Goal: Task Accomplishment & Management: Use online tool/utility

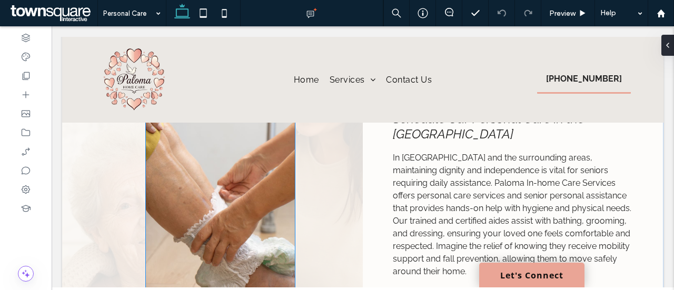
scroll to position [158, 0]
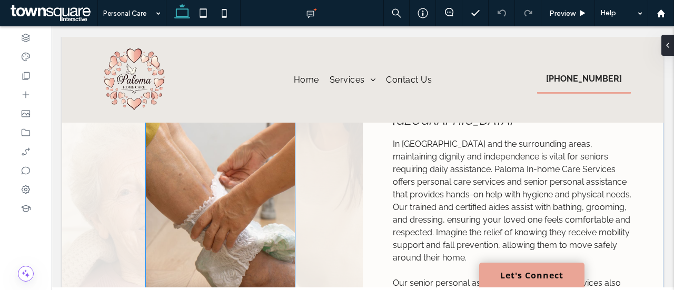
click at [223, 181] on img at bounding box center [220, 215] width 148 height 263
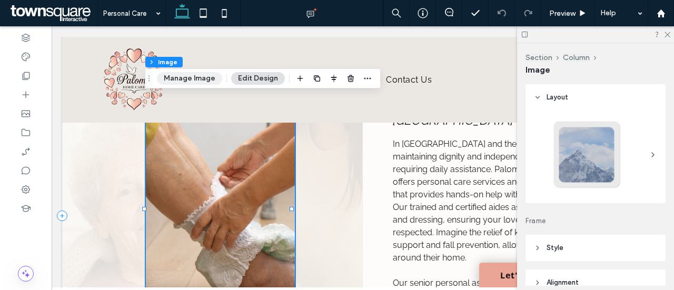
click at [203, 78] on button "Manage Image" at bounding box center [189, 78] width 65 height 13
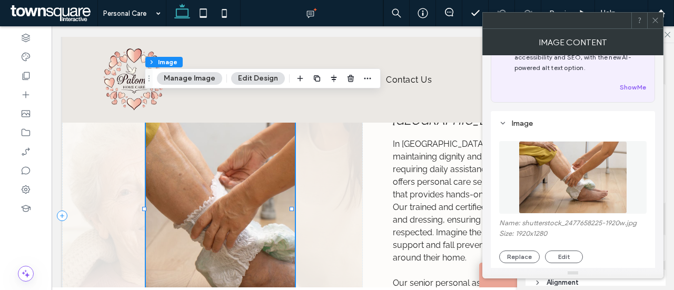
scroll to position [105, 0]
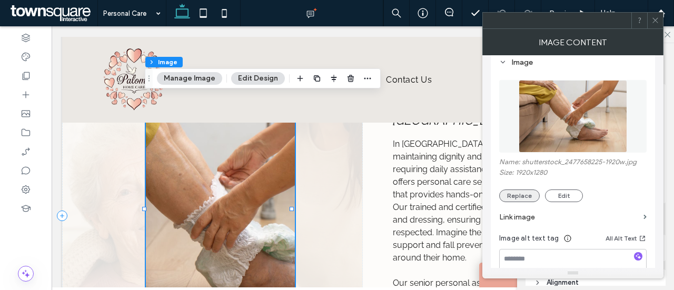
click at [516, 197] on button "Replace" at bounding box center [519, 196] width 41 height 13
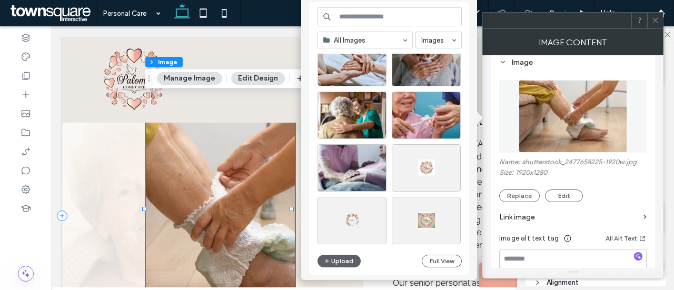
scroll to position [263, 0]
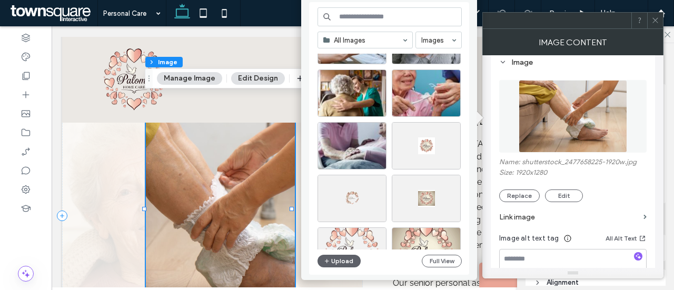
click at [403, 15] on input at bounding box center [389, 16] width 144 height 19
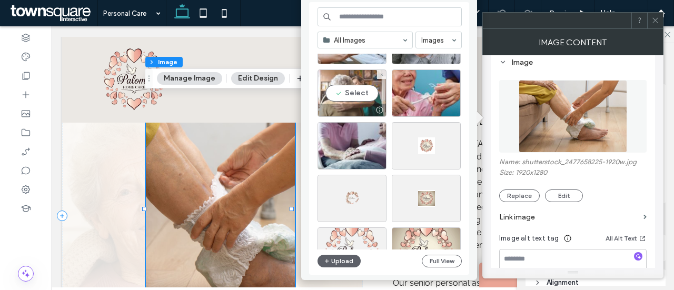
click at [359, 93] on div "Select" at bounding box center [351, 92] width 69 height 47
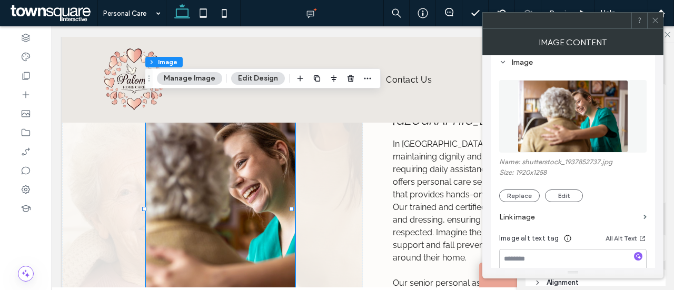
click at [193, 74] on button "Manage Image" at bounding box center [189, 78] width 65 height 13
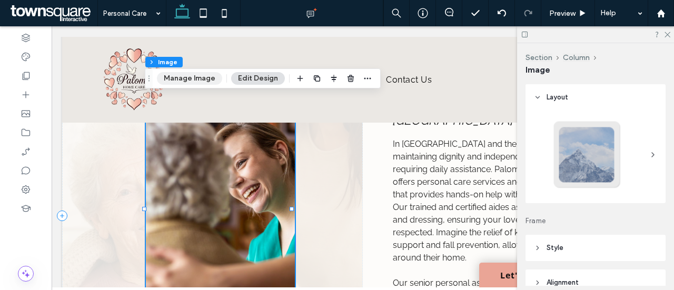
click at [196, 73] on button "Manage Image" at bounding box center [189, 78] width 65 height 13
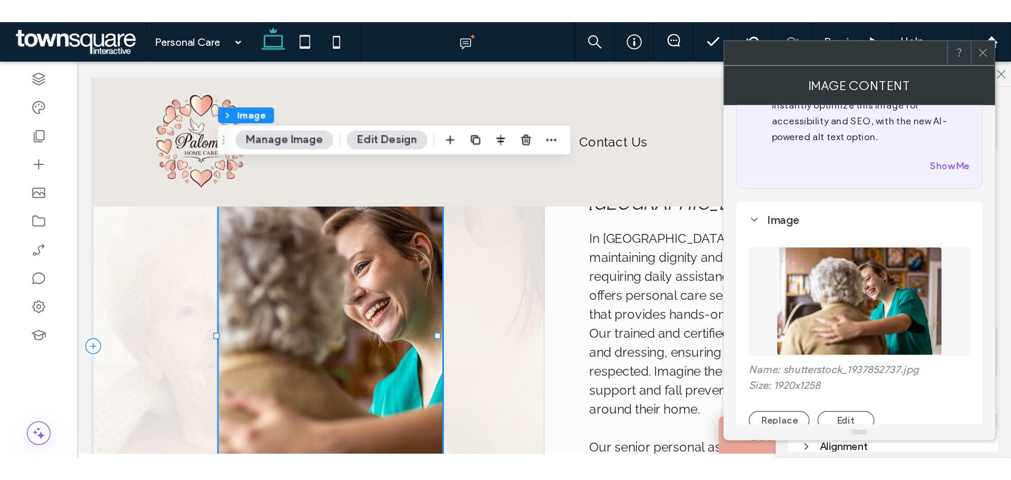
scroll to position [53, 0]
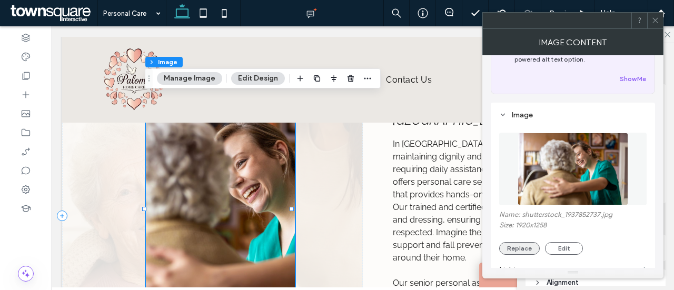
click at [522, 252] on button "Replace" at bounding box center [519, 248] width 41 height 13
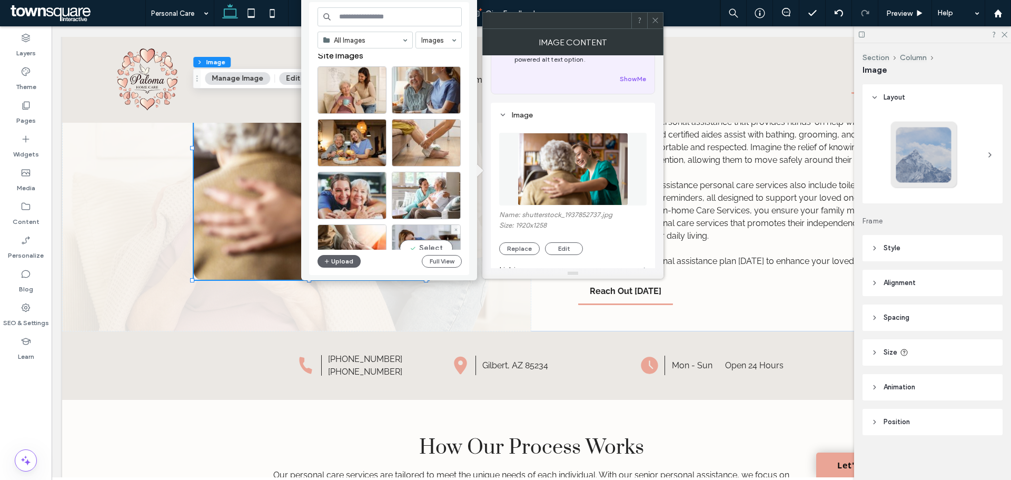
scroll to position [0, 0]
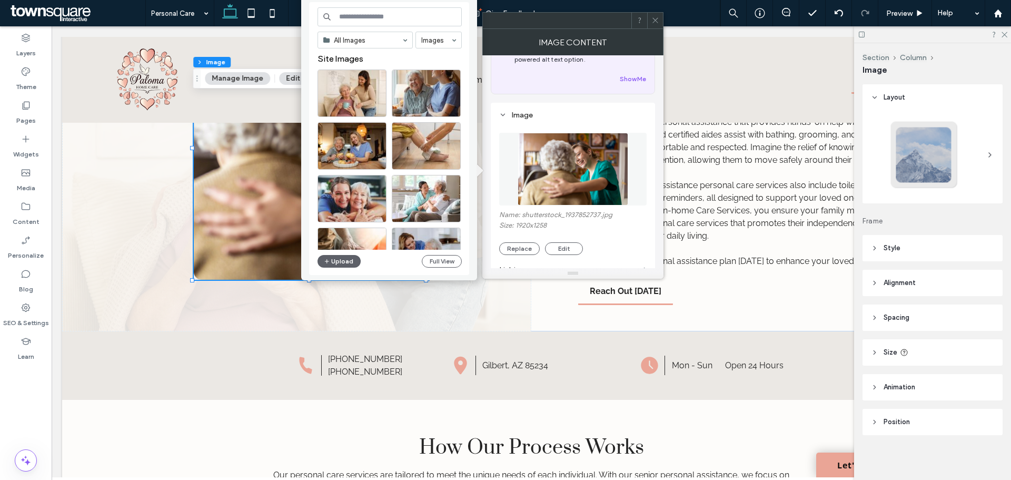
click at [397, 18] on input at bounding box center [389, 16] width 144 height 19
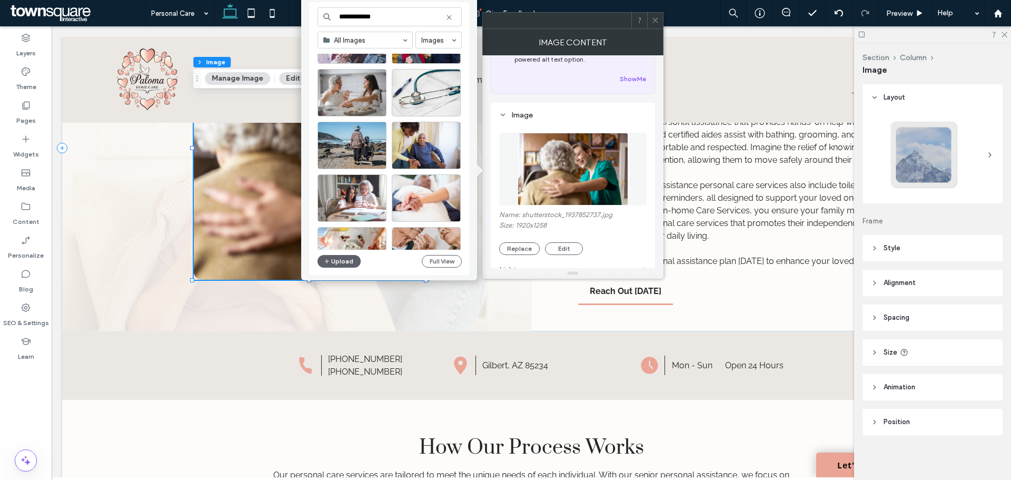
scroll to position [211, 0]
type input "**********"
click at [419, 150] on div "Select" at bounding box center [426, 145] width 69 height 47
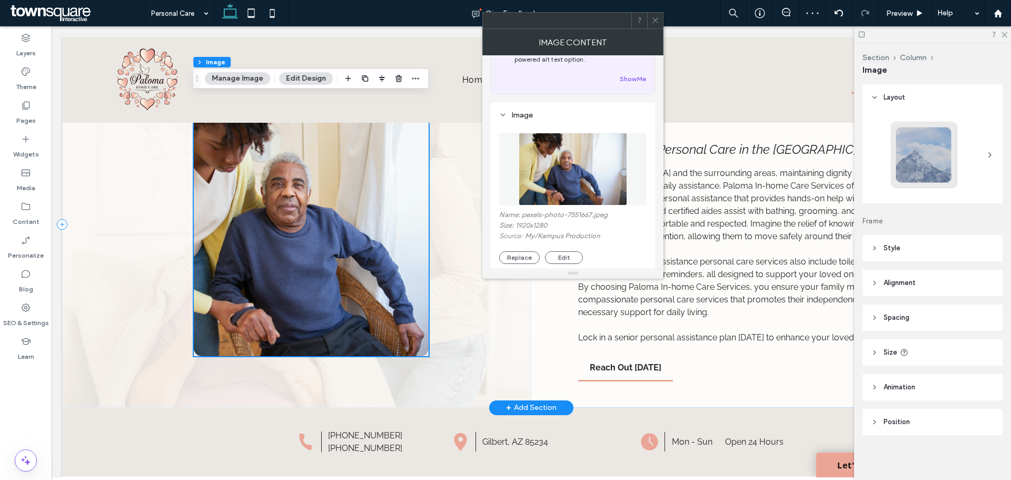
scroll to position [0, 0]
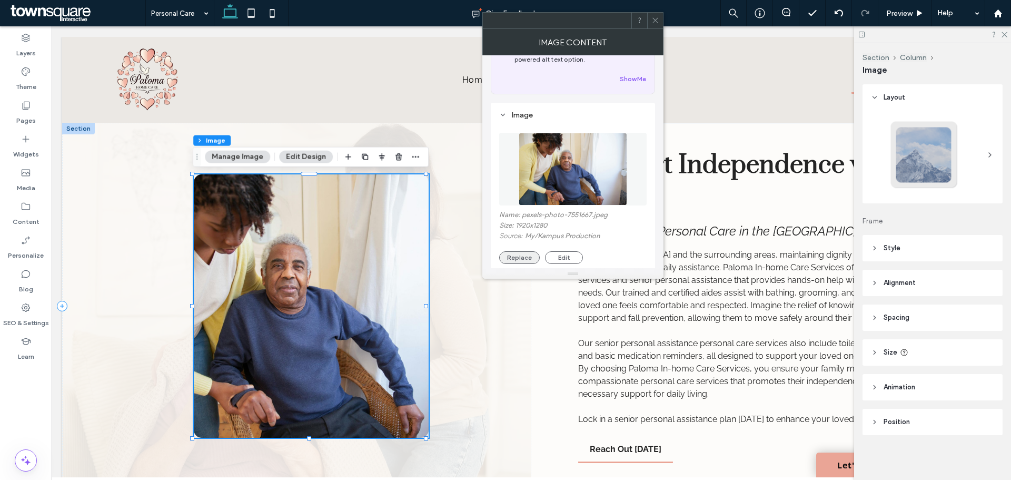
click at [527, 261] on button "Replace" at bounding box center [519, 257] width 41 height 13
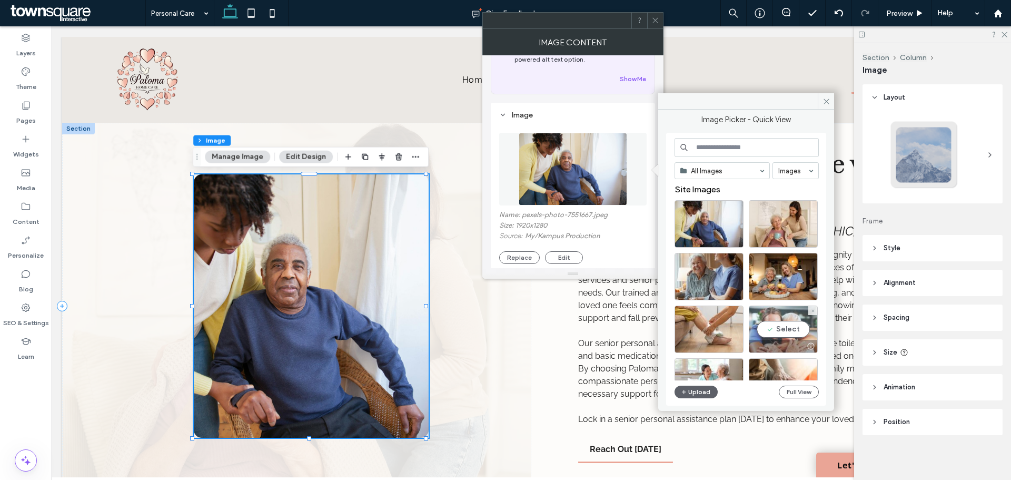
scroll to position [53, 0]
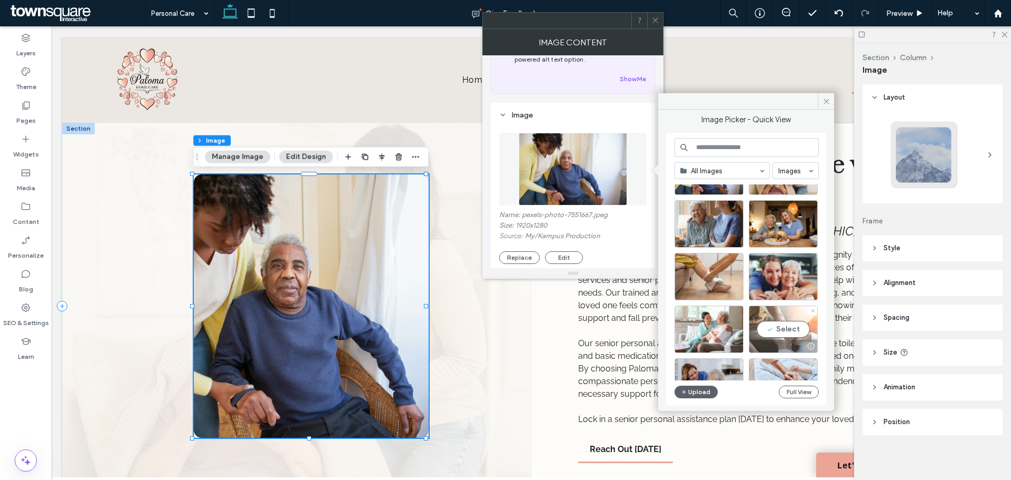
click at [673, 290] on div "Select" at bounding box center [783, 328] width 69 height 47
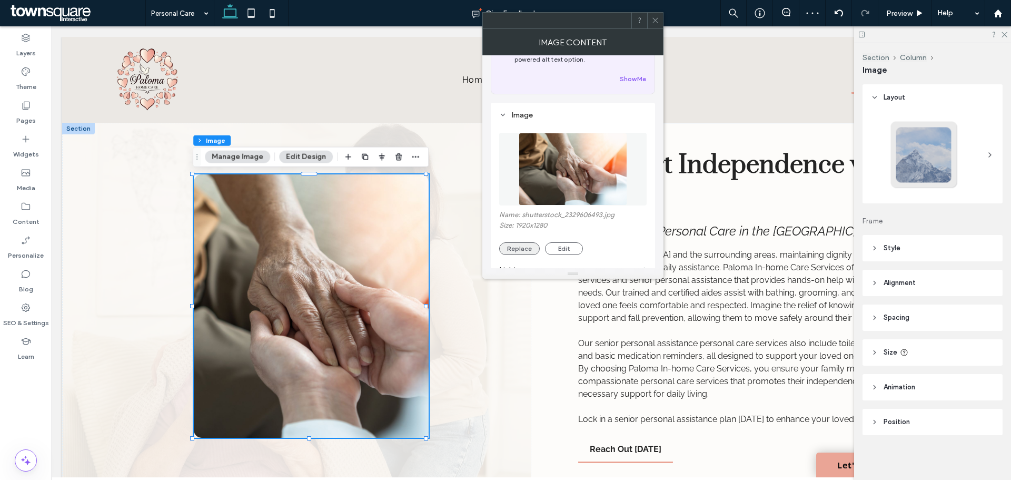
click at [524, 251] on button "Replace" at bounding box center [519, 248] width 41 height 13
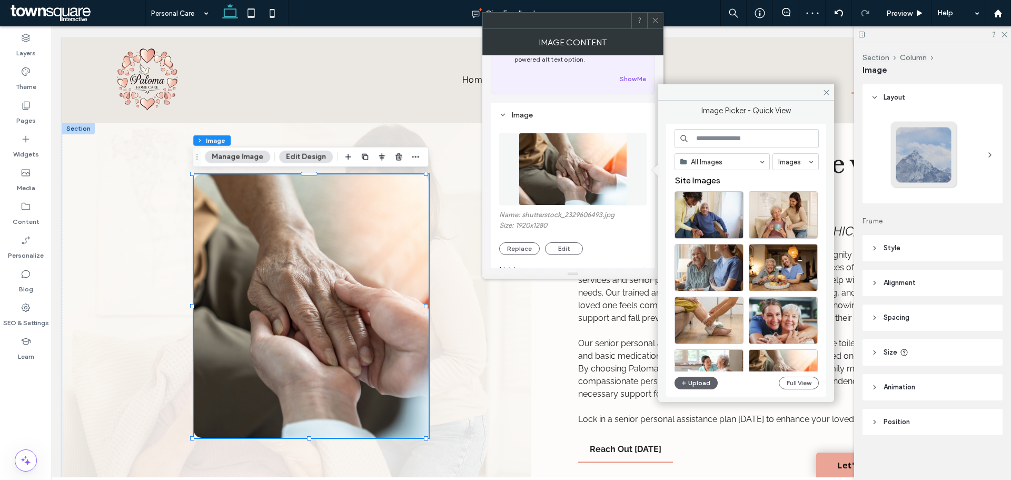
click at [673, 141] on input at bounding box center [746, 138] width 144 height 19
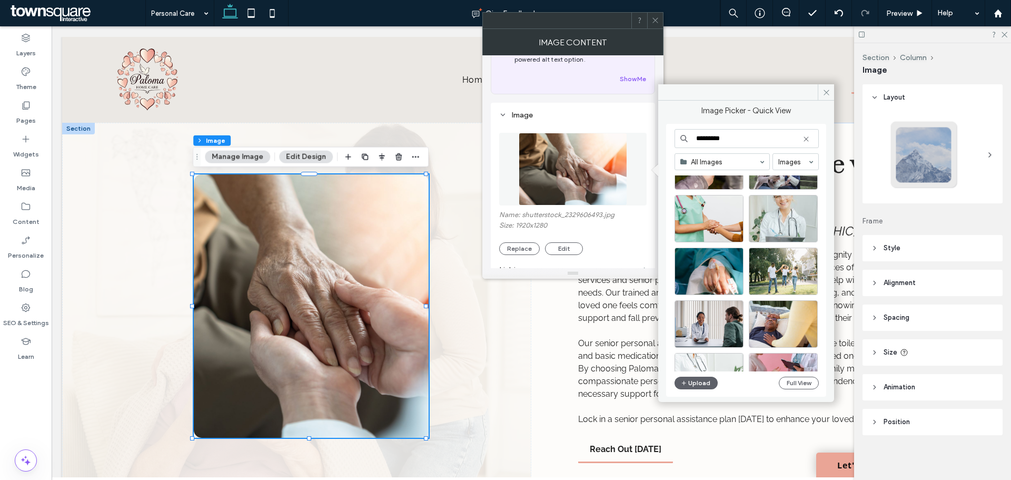
scroll to position [0, 0]
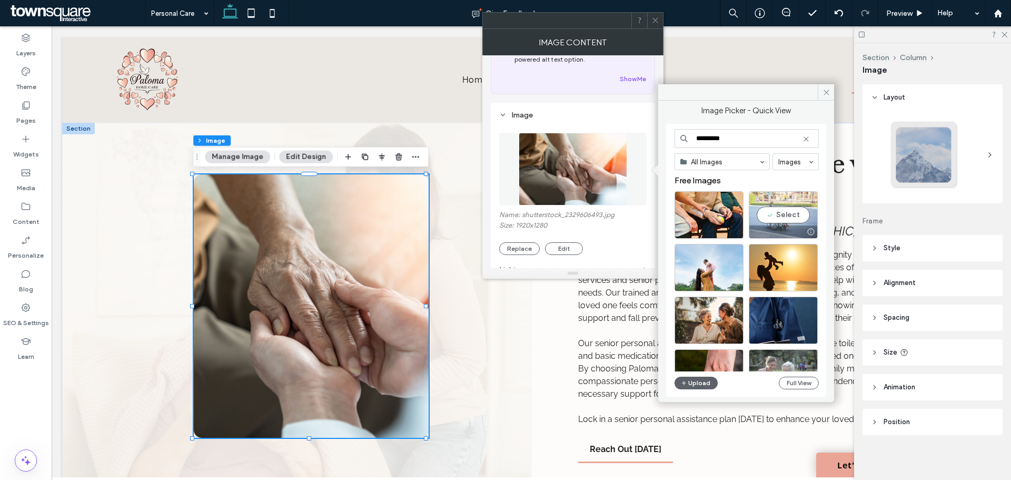
type input "*********"
click at [673, 218] on div "Select" at bounding box center [783, 214] width 69 height 47
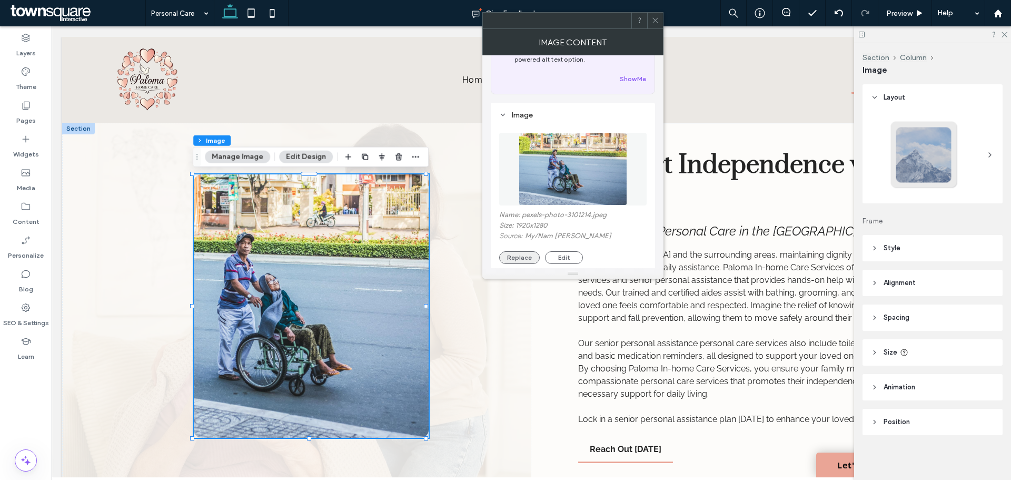
click at [522, 256] on button "Replace" at bounding box center [519, 257] width 41 height 13
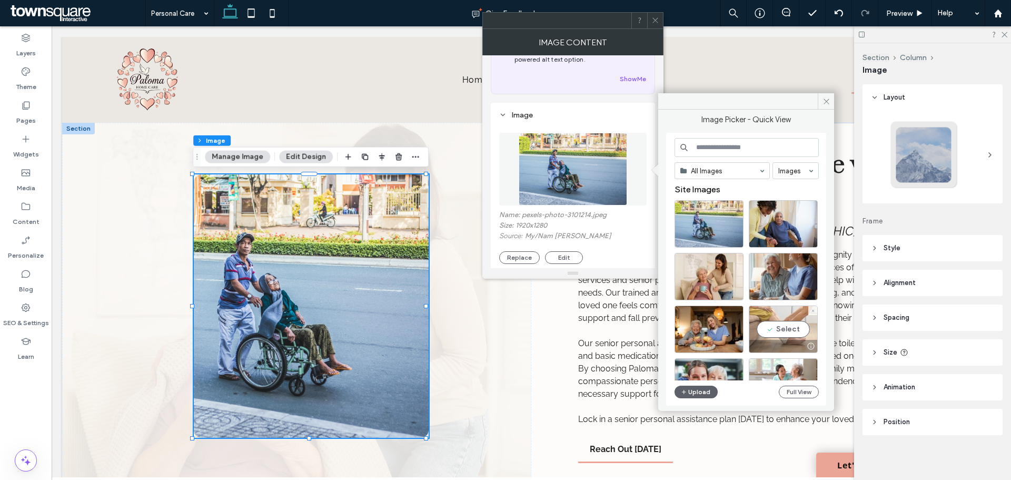
click at [673, 290] on div "Select" at bounding box center [783, 328] width 69 height 47
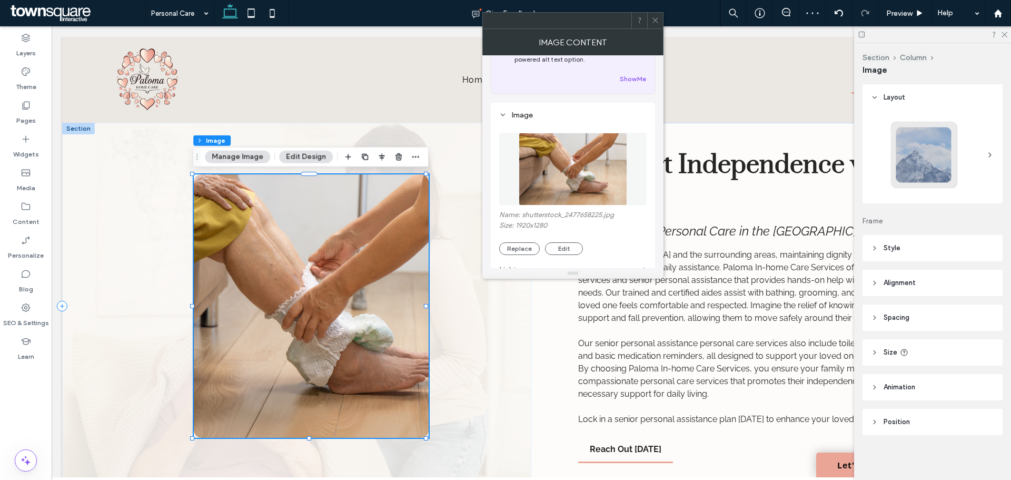
click at [496, 290] on div at bounding box center [296, 306] width 469 height 366
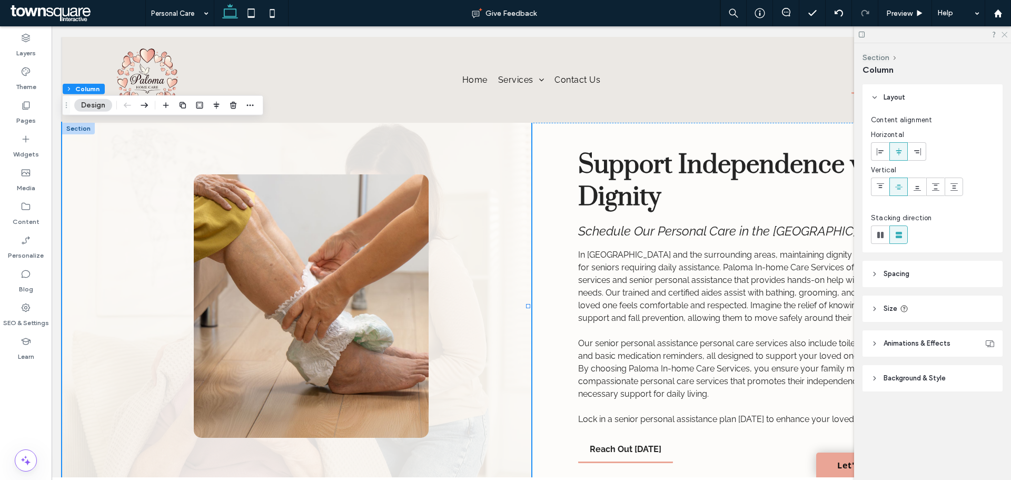
click at [673, 35] on icon at bounding box center [1003, 34] width 7 height 7
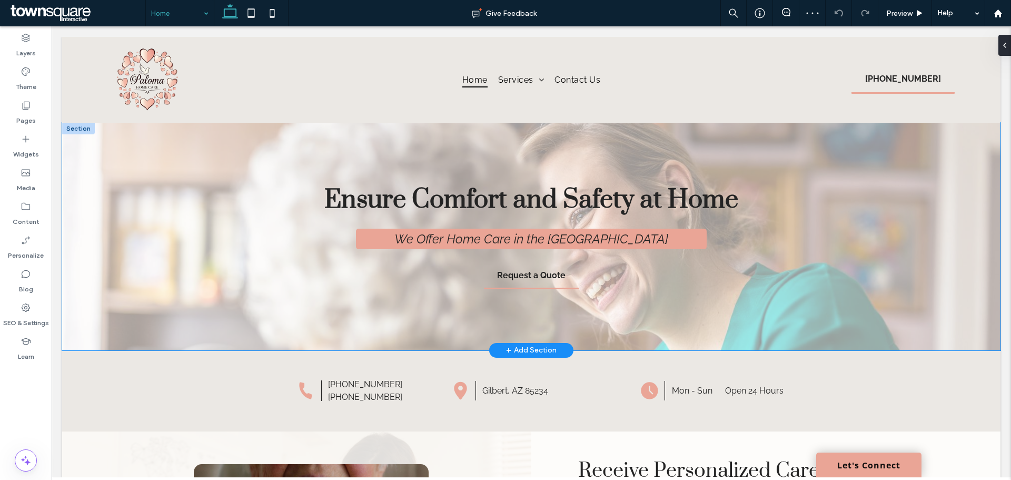
click at [200, 228] on div "Ensure Comfort and Safety at Home We Offer Home Care in the [GEOGRAPHIC_DATA] R…" at bounding box center [531, 236] width 938 height 227
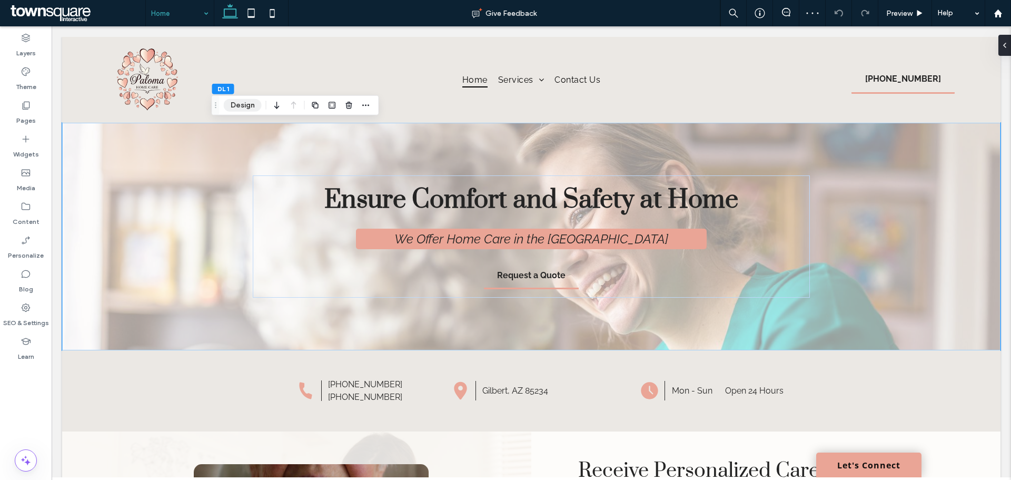
click at [250, 105] on button "Design" at bounding box center [243, 105] width 38 height 13
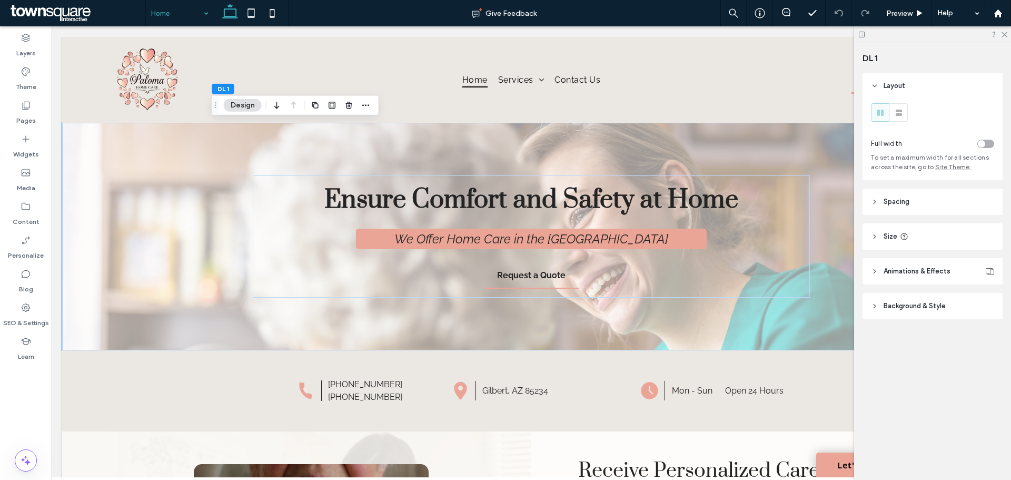
click at [673, 290] on span "Background & Style" at bounding box center [914, 306] width 62 height 11
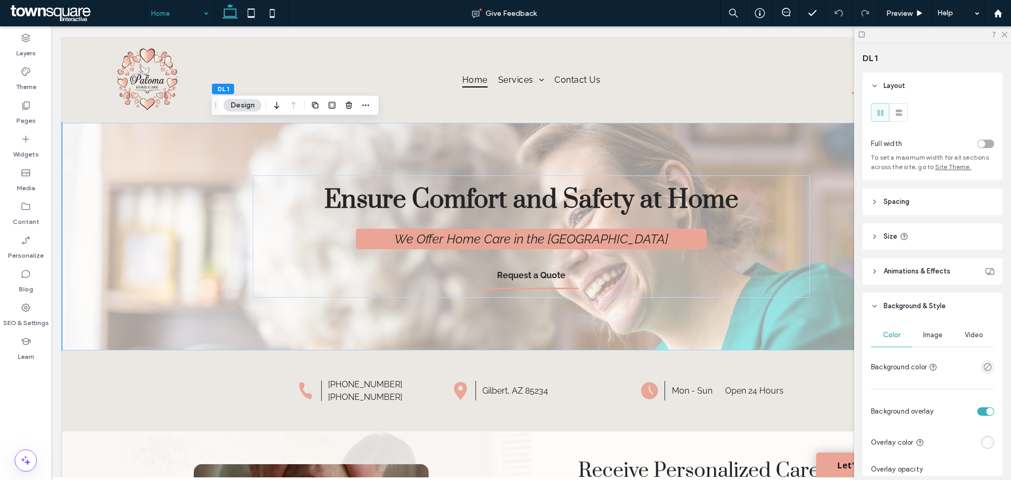
click at [673, 290] on span "Image" at bounding box center [932, 335] width 19 height 8
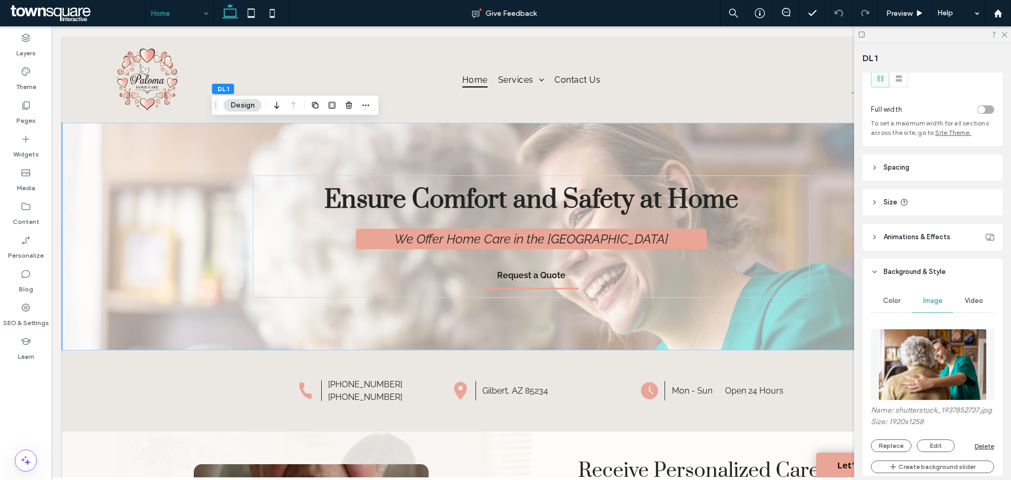
scroll to position [53, 0]
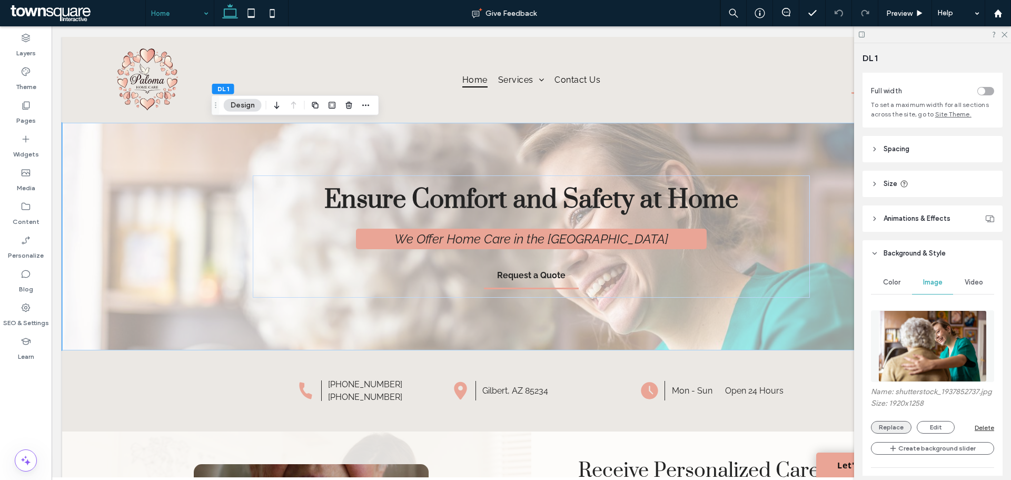
click at [673, 290] on button "Replace" at bounding box center [891, 427] width 41 height 13
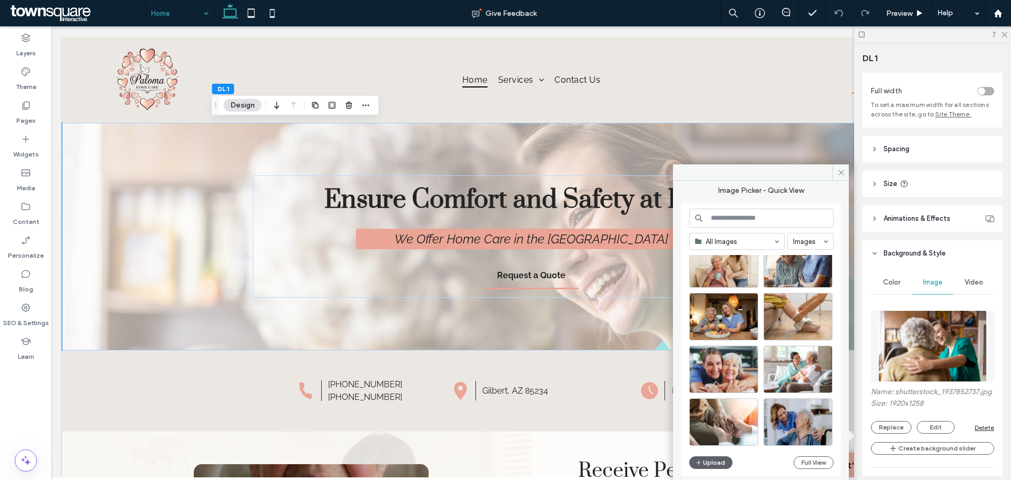
scroll to position [0, 0]
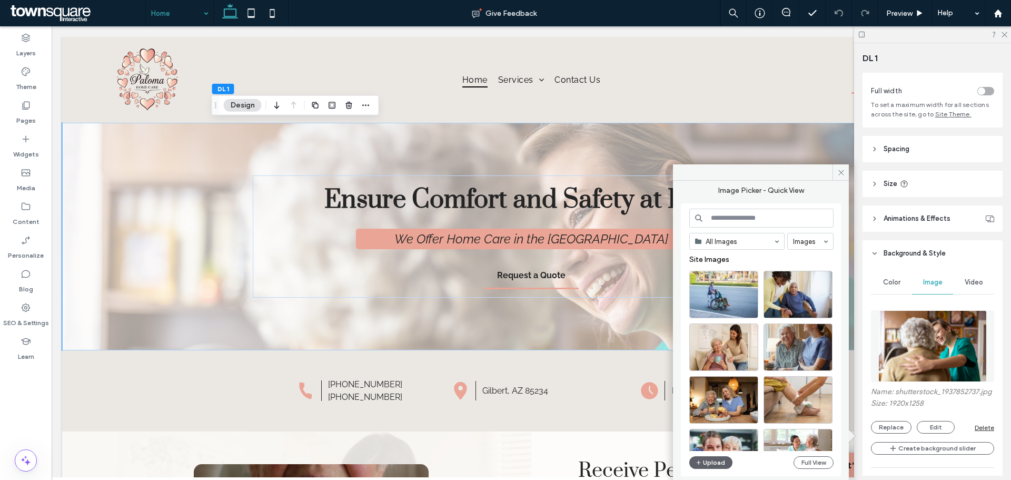
click at [673, 216] on input at bounding box center [761, 217] width 144 height 19
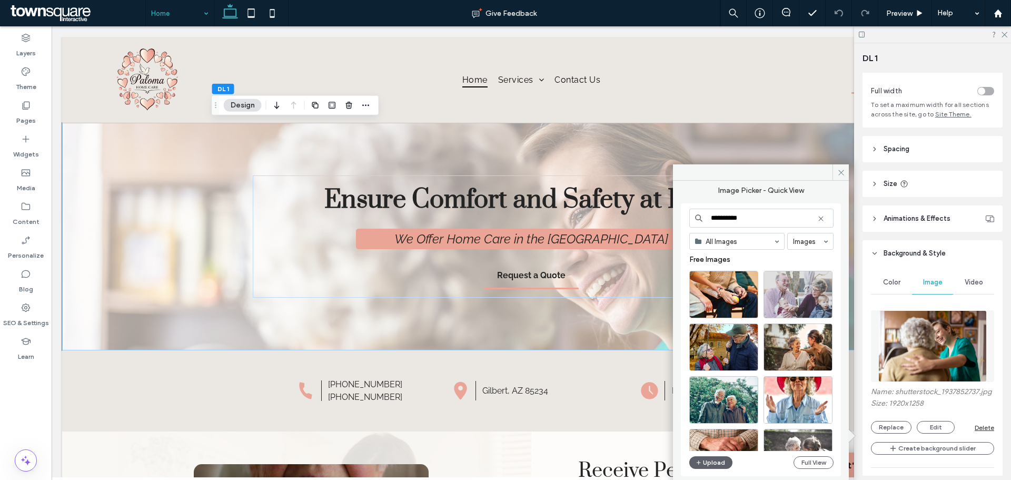
click at [673, 219] on input "**********" at bounding box center [761, 217] width 144 height 19
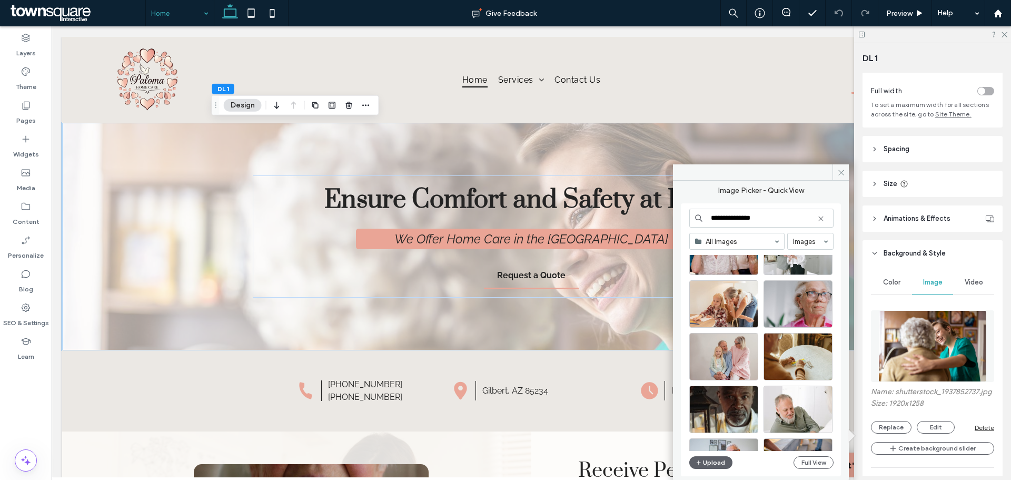
scroll to position [820, 0]
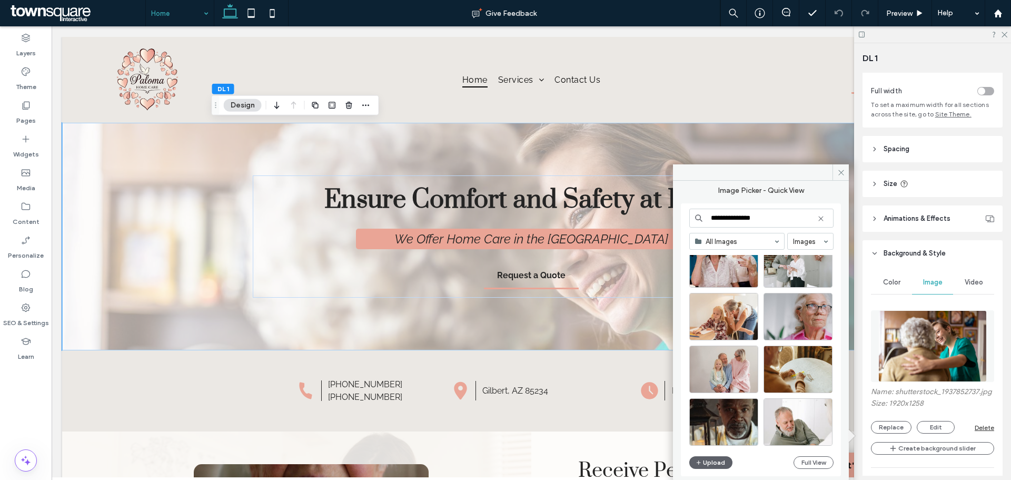
click at [673, 216] on input "**********" at bounding box center [761, 217] width 144 height 19
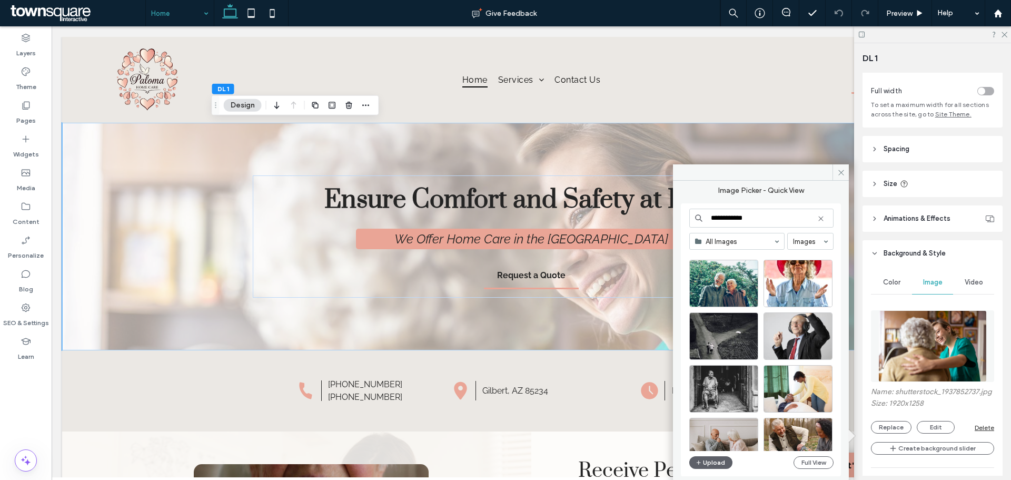
scroll to position [662, 0]
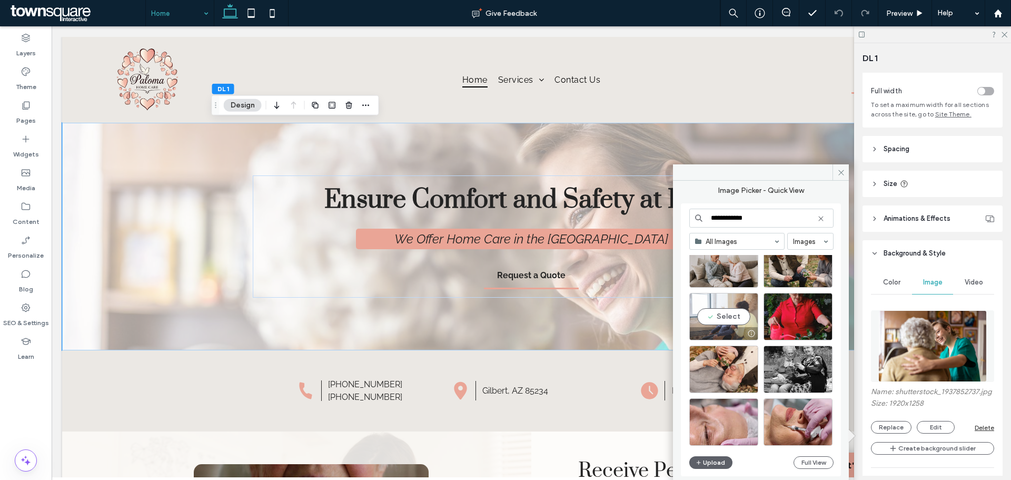
type input "**********"
click at [673, 290] on div "Select" at bounding box center [723, 316] width 69 height 47
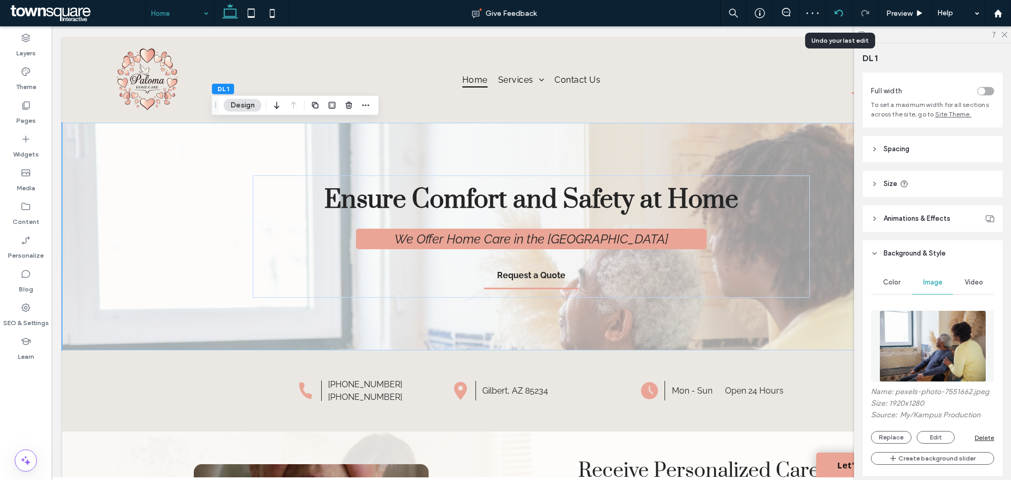
click at [673, 5] on div at bounding box center [839, 13] width 26 height 26
click at [673, 17] on icon at bounding box center [838, 13] width 8 height 8
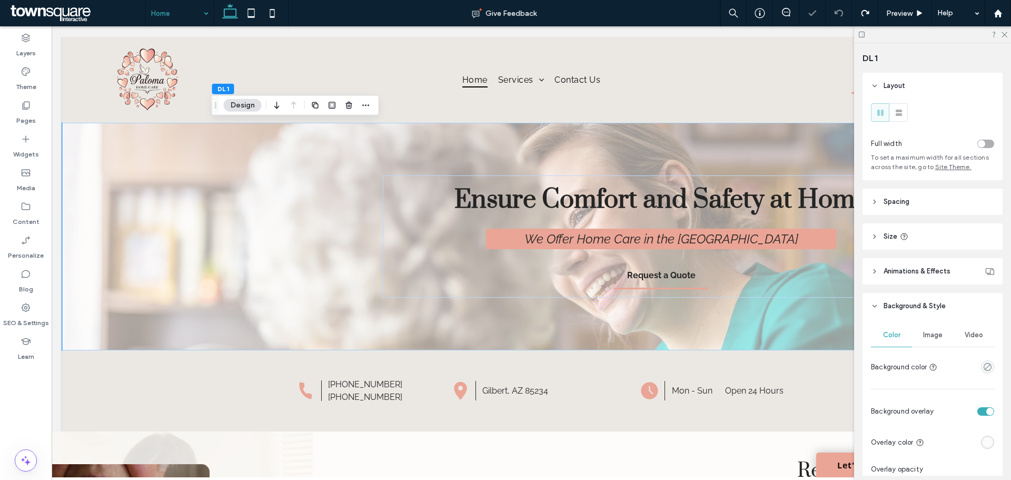
scroll to position [0, 0]
